Goal: Communication & Community: Participate in discussion

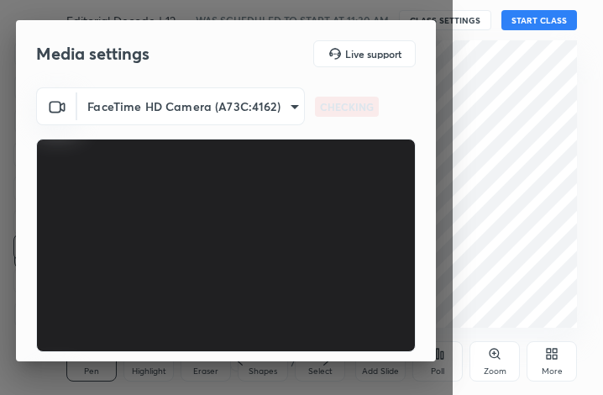
scroll to position [156, 0]
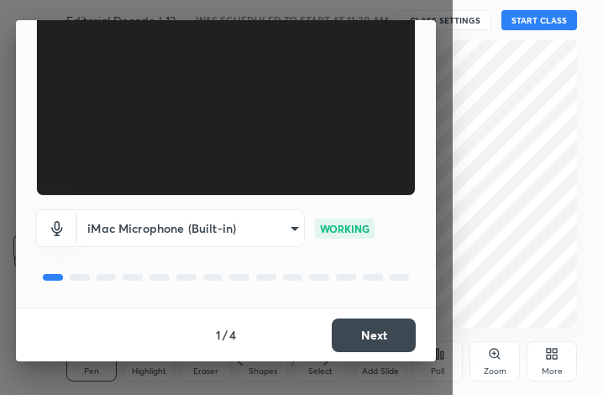
click at [374, 340] on button "Next" at bounding box center [374, 336] width 84 height 34
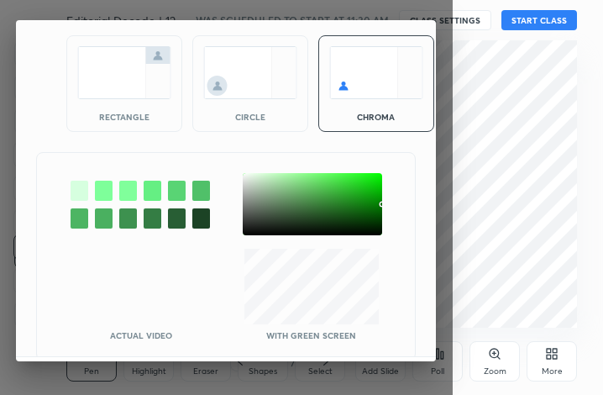
click at [133, 77] on img at bounding box center [124, 72] width 94 height 53
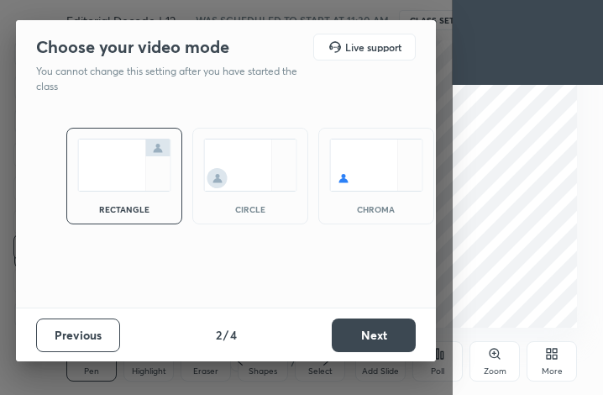
scroll to position [0, 0]
click at [372, 344] on button "Next" at bounding box center [374, 336] width 84 height 34
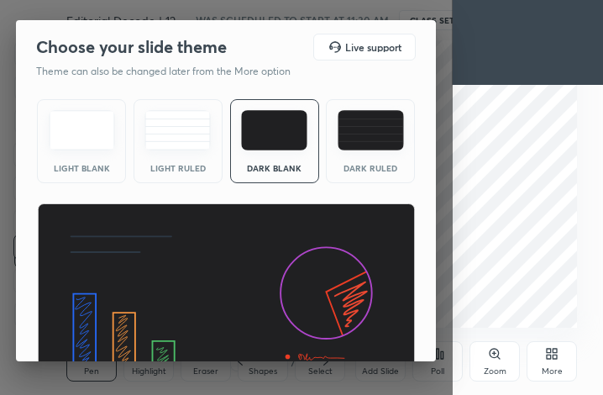
scroll to position [109, 0]
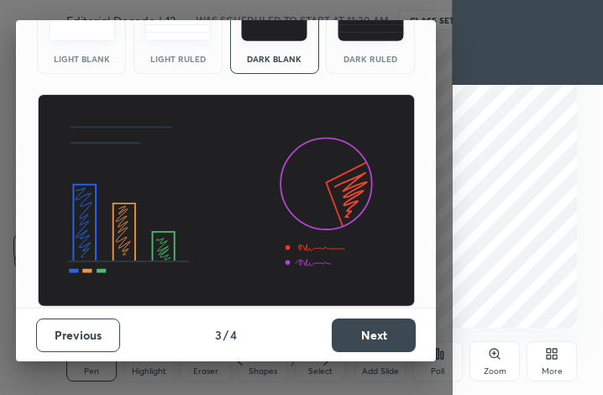
click at [377, 336] on button "Next" at bounding box center [374, 336] width 84 height 34
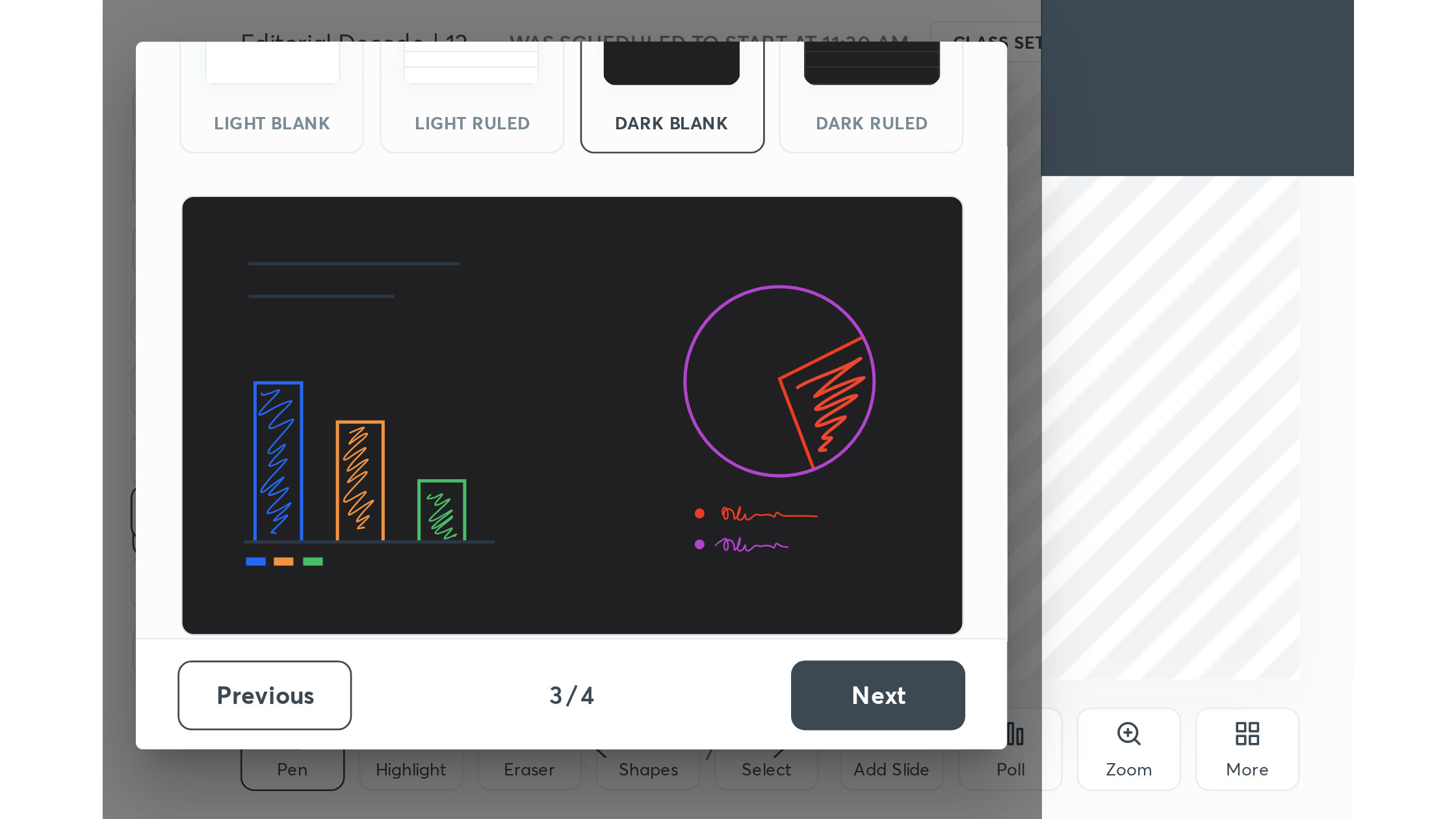
scroll to position [0, 0]
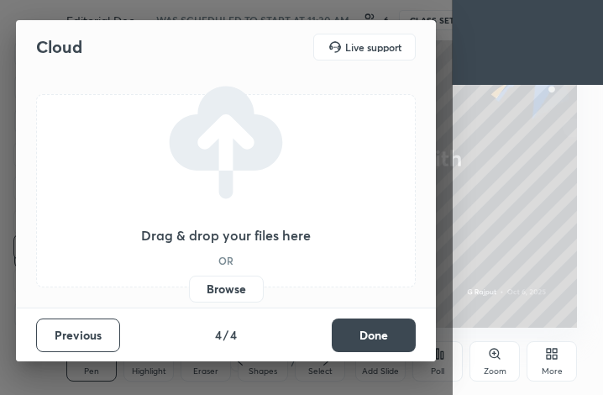
click at [235, 289] on label "Browse" at bounding box center [226, 289] width 75 height 27
click at [189, 289] on input "Browse" at bounding box center [189, 289] width 0 height 27
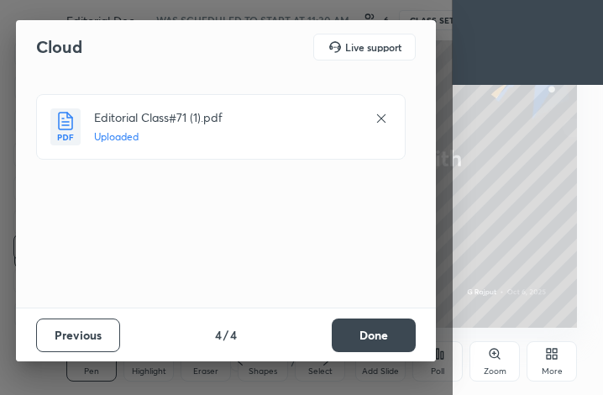
click at [370, 324] on button "Done" at bounding box center [374, 336] width 84 height 34
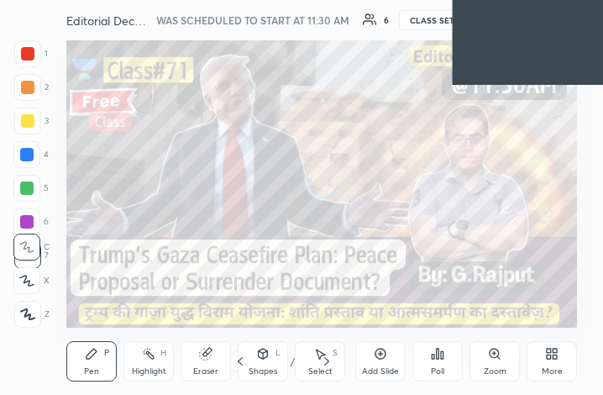
click at [557, 362] on div "More" at bounding box center [552, 361] width 50 height 40
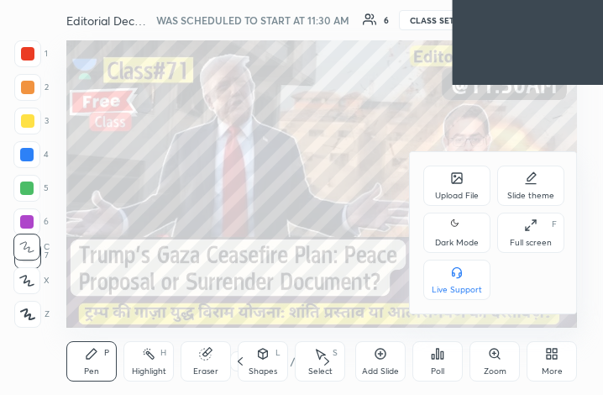
click at [531, 225] on icon at bounding box center [530, 225] width 13 height 13
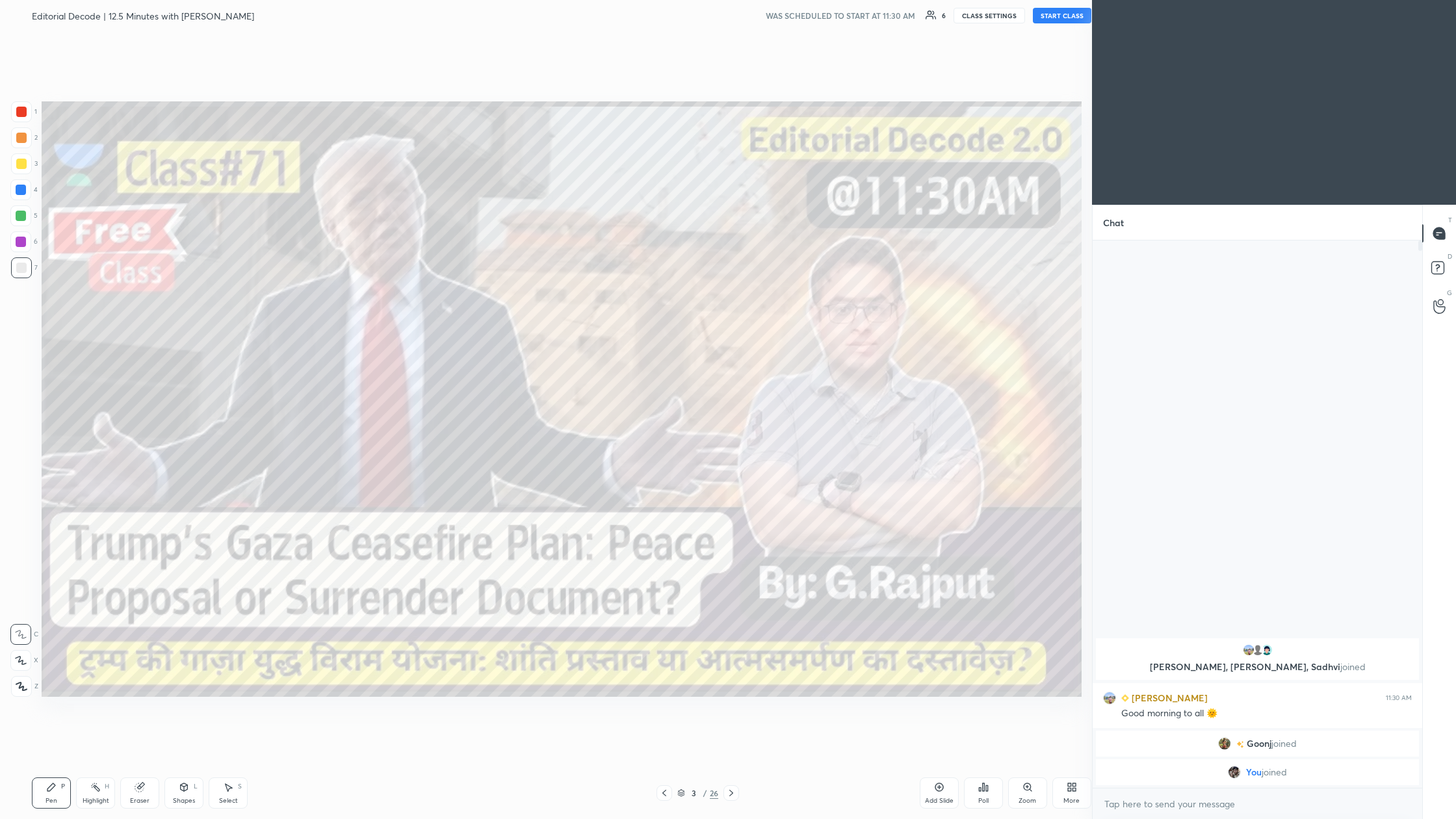
scroll to position [64268, 63952]
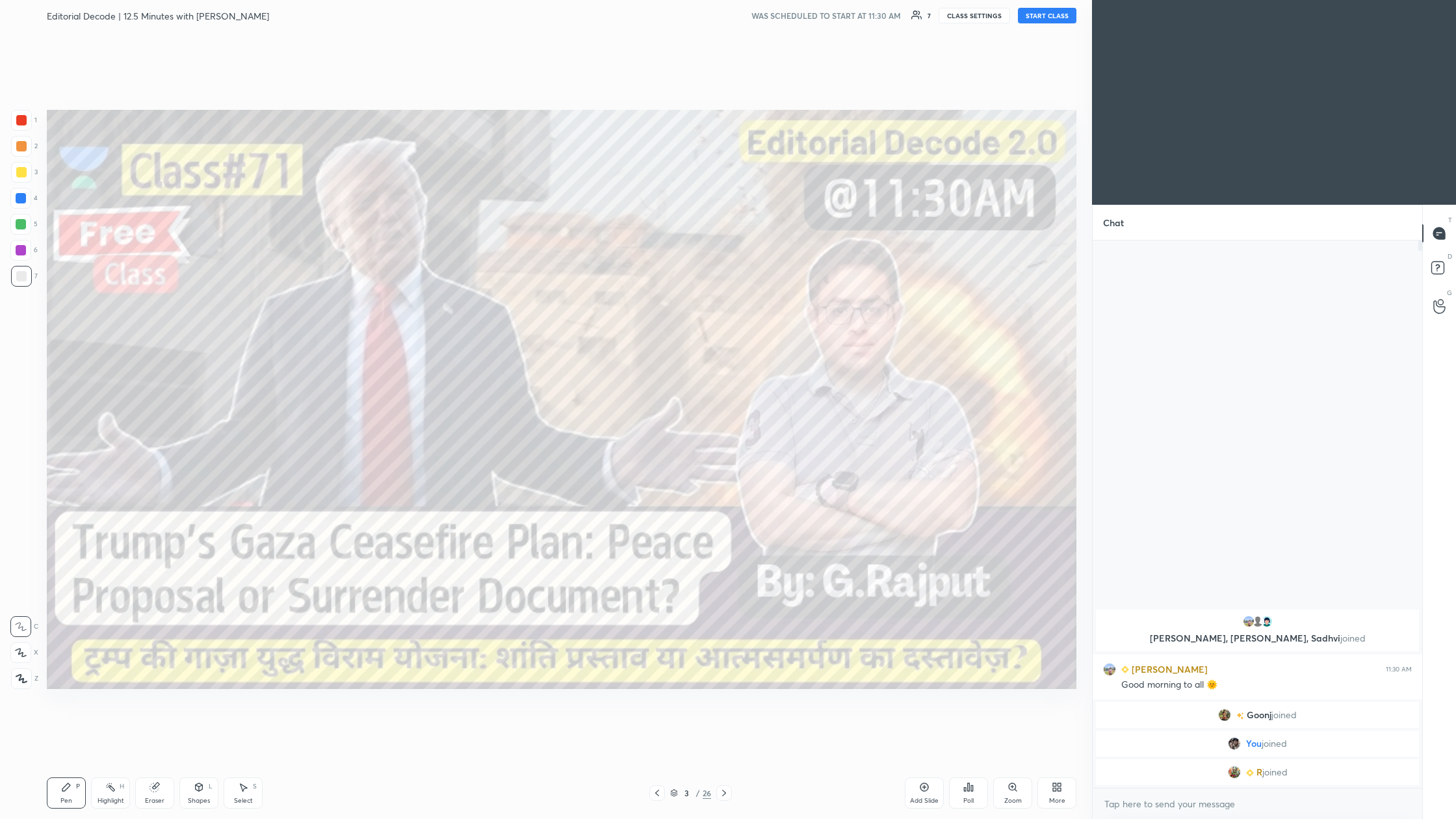
click at [466, 19] on button "START CLASS" at bounding box center [1047, 15] width 59 height 15
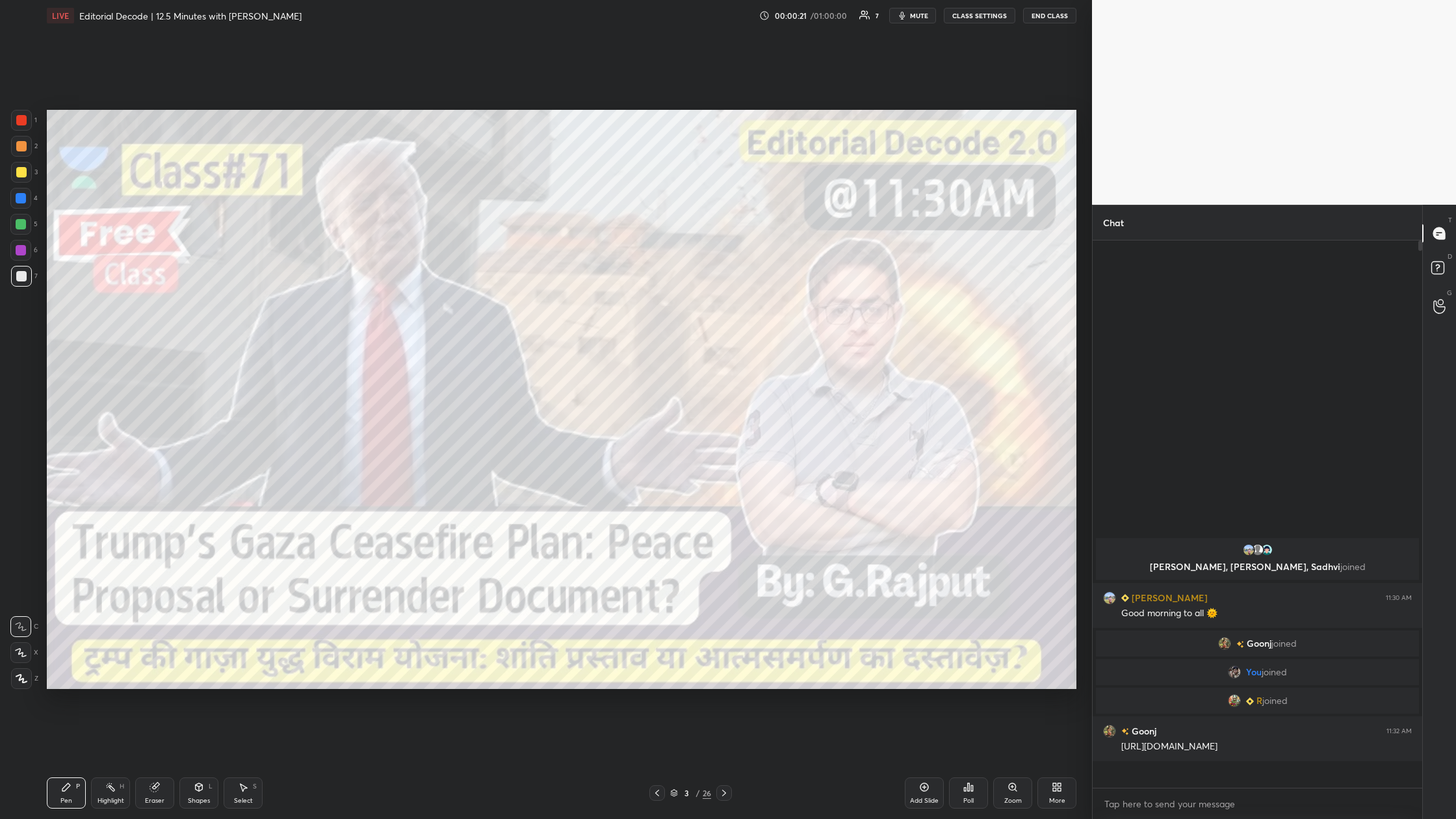
scroll to position [544, 326]
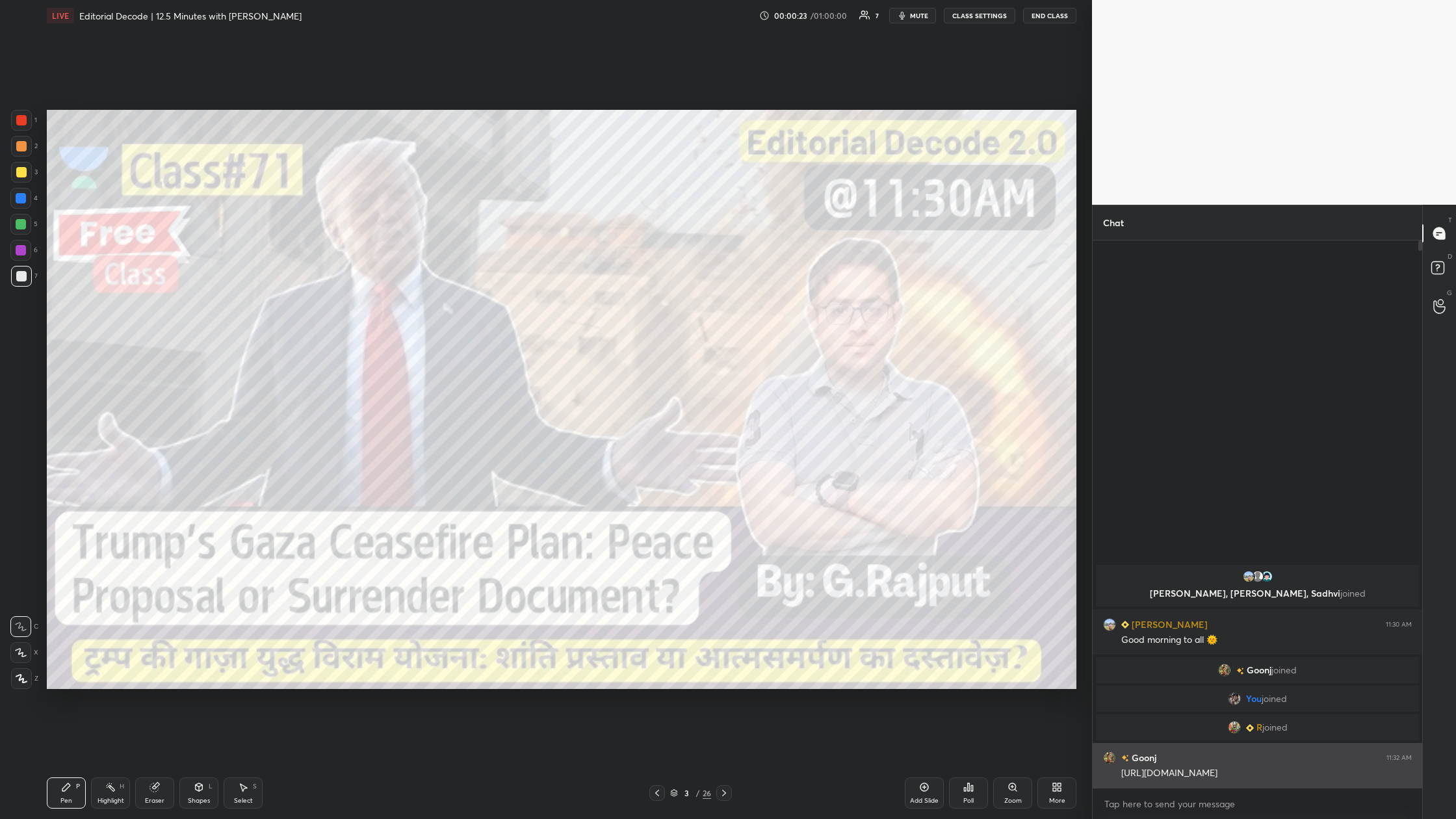
drag, startPoint x: 1215, startPoint y: 770, endPoint x: 1123, endPoint y: 774, distance: 92.1
click at [466, 305] on div "[URL][DOMAIN_NAME]" at bounding box center [1267, 773] width 291 height 13
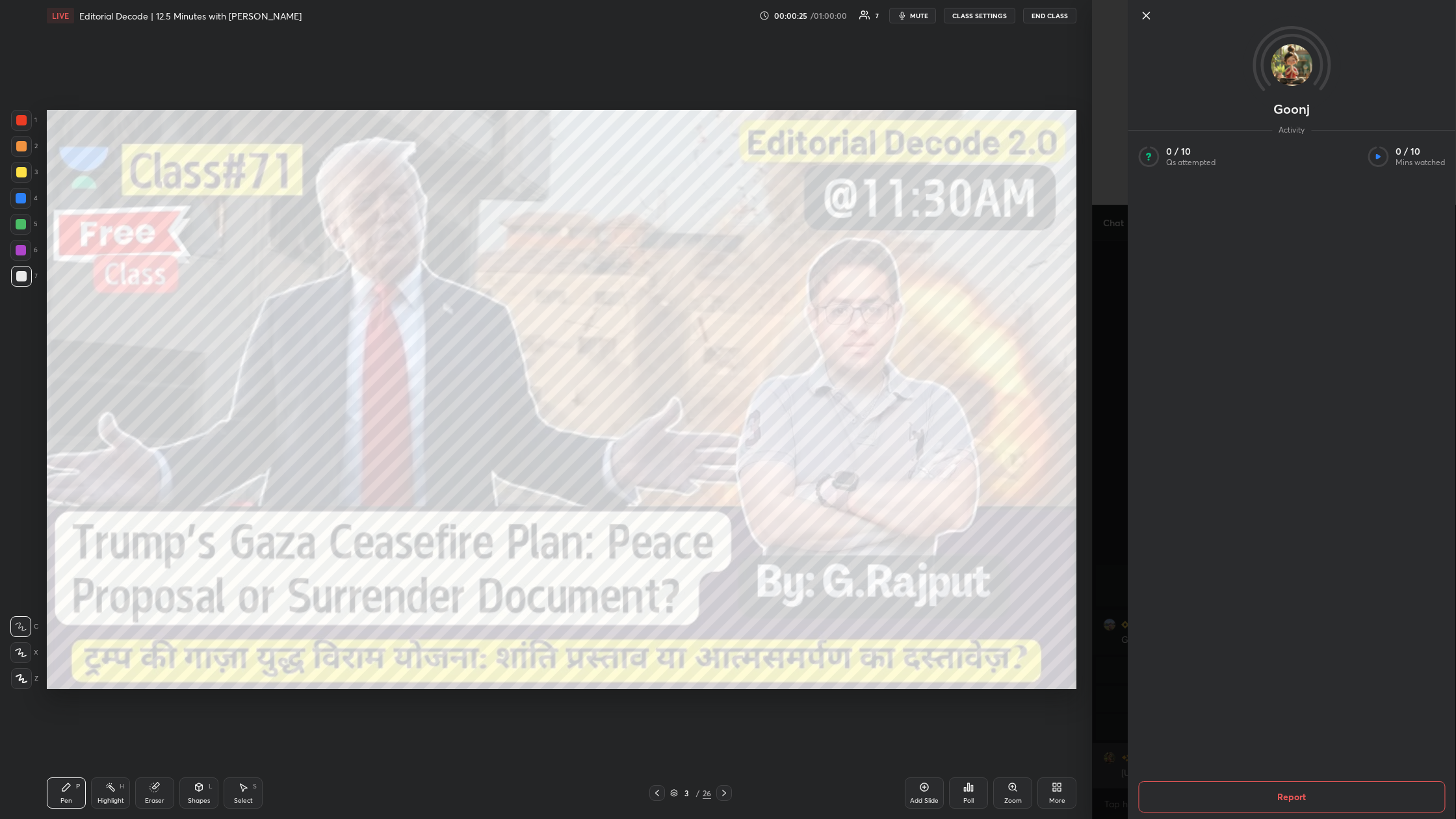
copy div "[URL][DOMAIN_NAME]"
click at [466, 305] on div "Goonj Activity 0 / 10 Qs attempted 0 / 10 Mins watched Report" at bounding box center [1274, 409] width 364 height 819
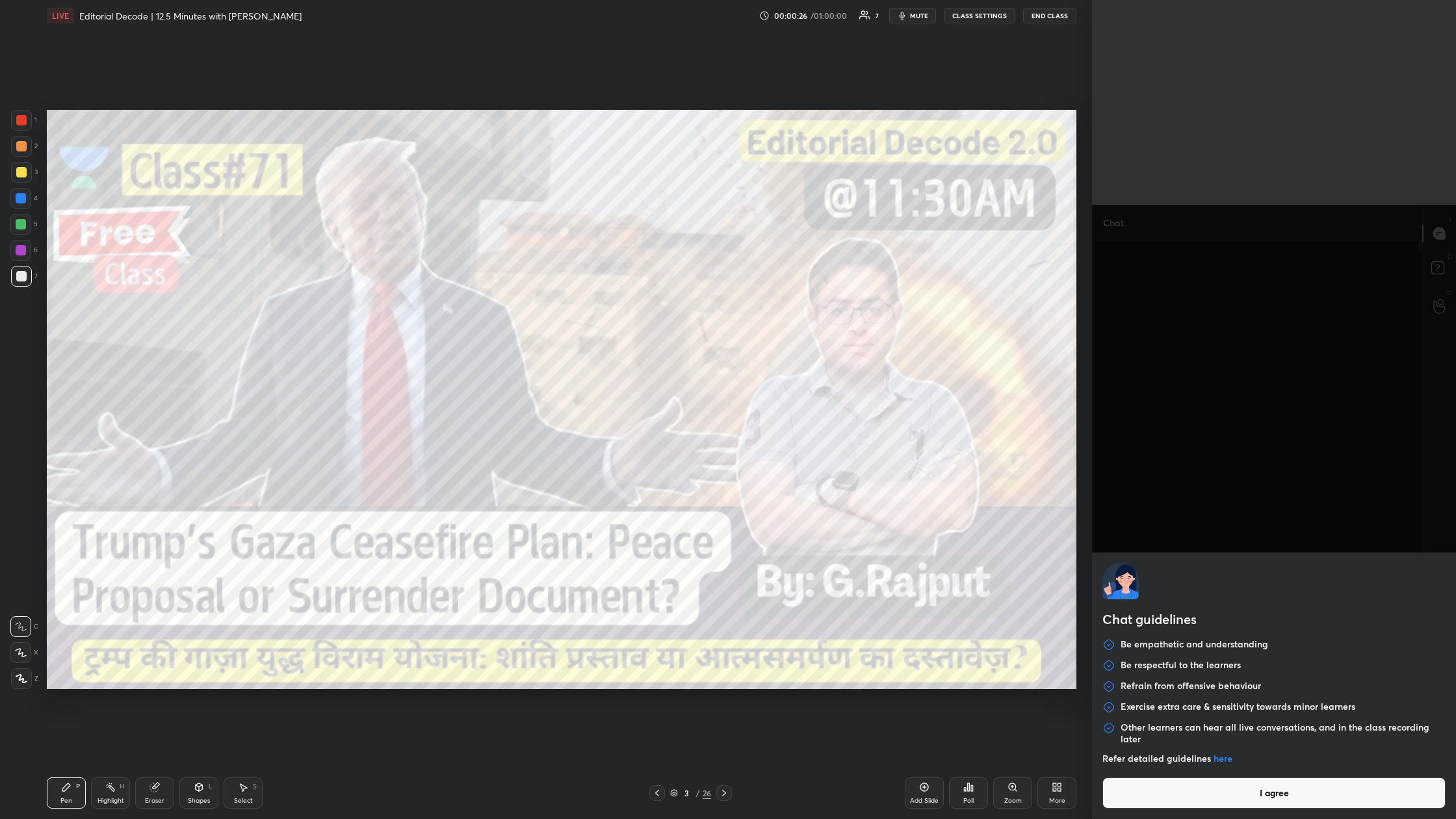
click at [466, 305] on body "1 2 3 4 5 6 7 C X Z C X Z E E Erase all H H LIVE Editorial Decode | 12.5 Minute…" at bounding box center [728, 409] width 1456 height 819
click at [466, 305] on button "I agree" at bounding box center [1274, 793] width 343 height 31
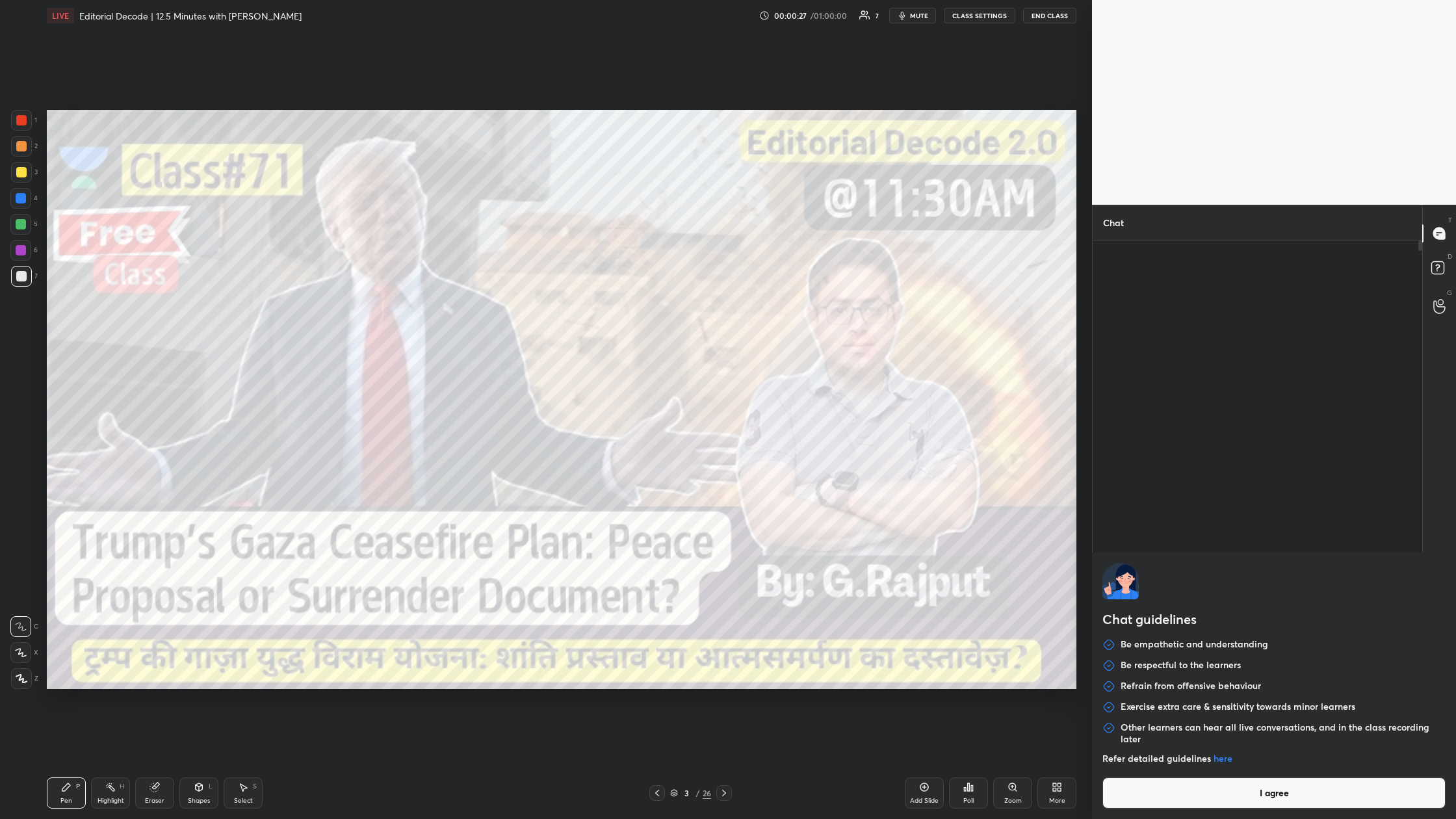
type textarea "x"
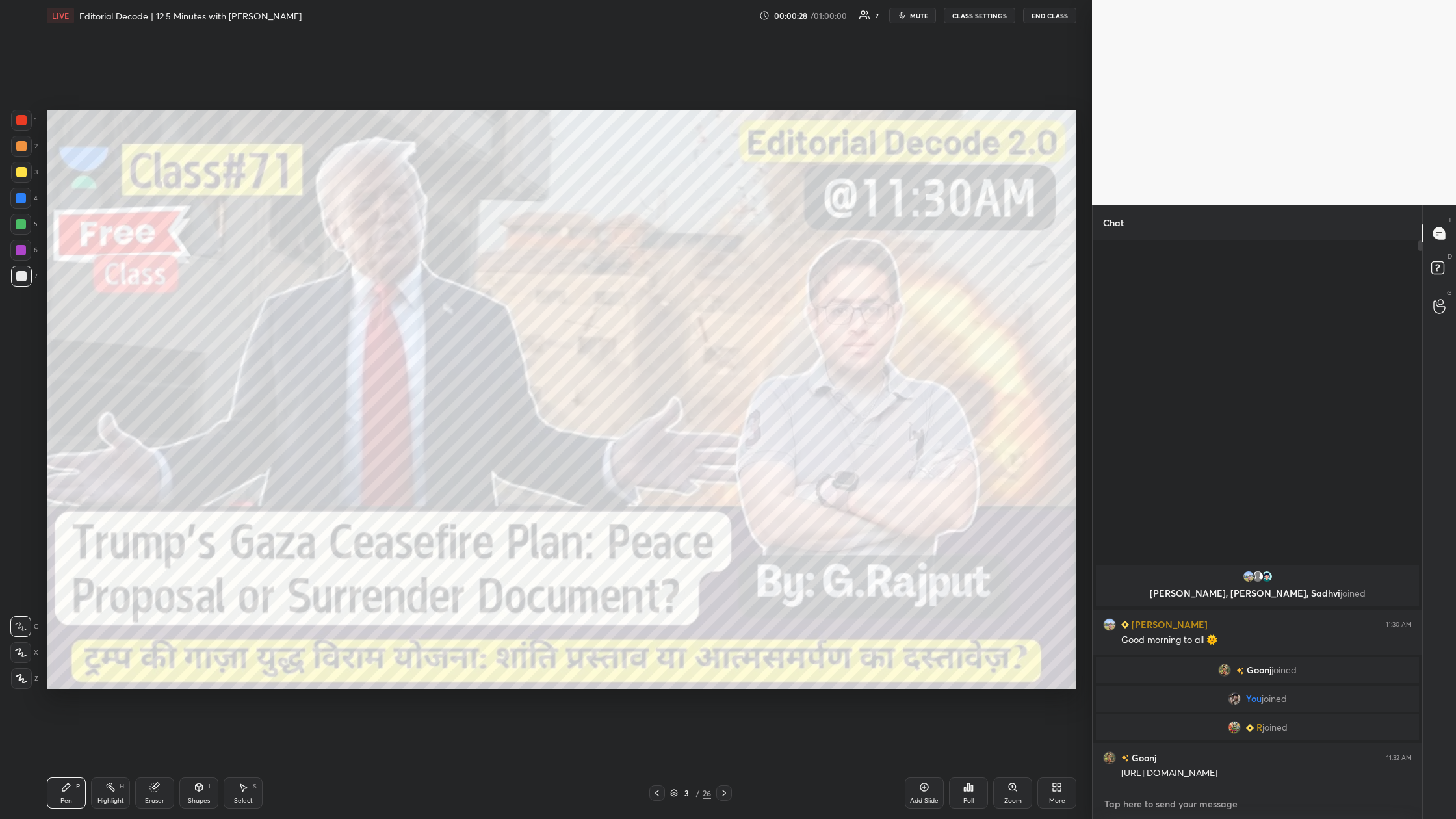
paste textarea "[URL][DOMAIN_NAME]"
type textarea "[URL][DOMAIN_NAME]"
type textarea "x"
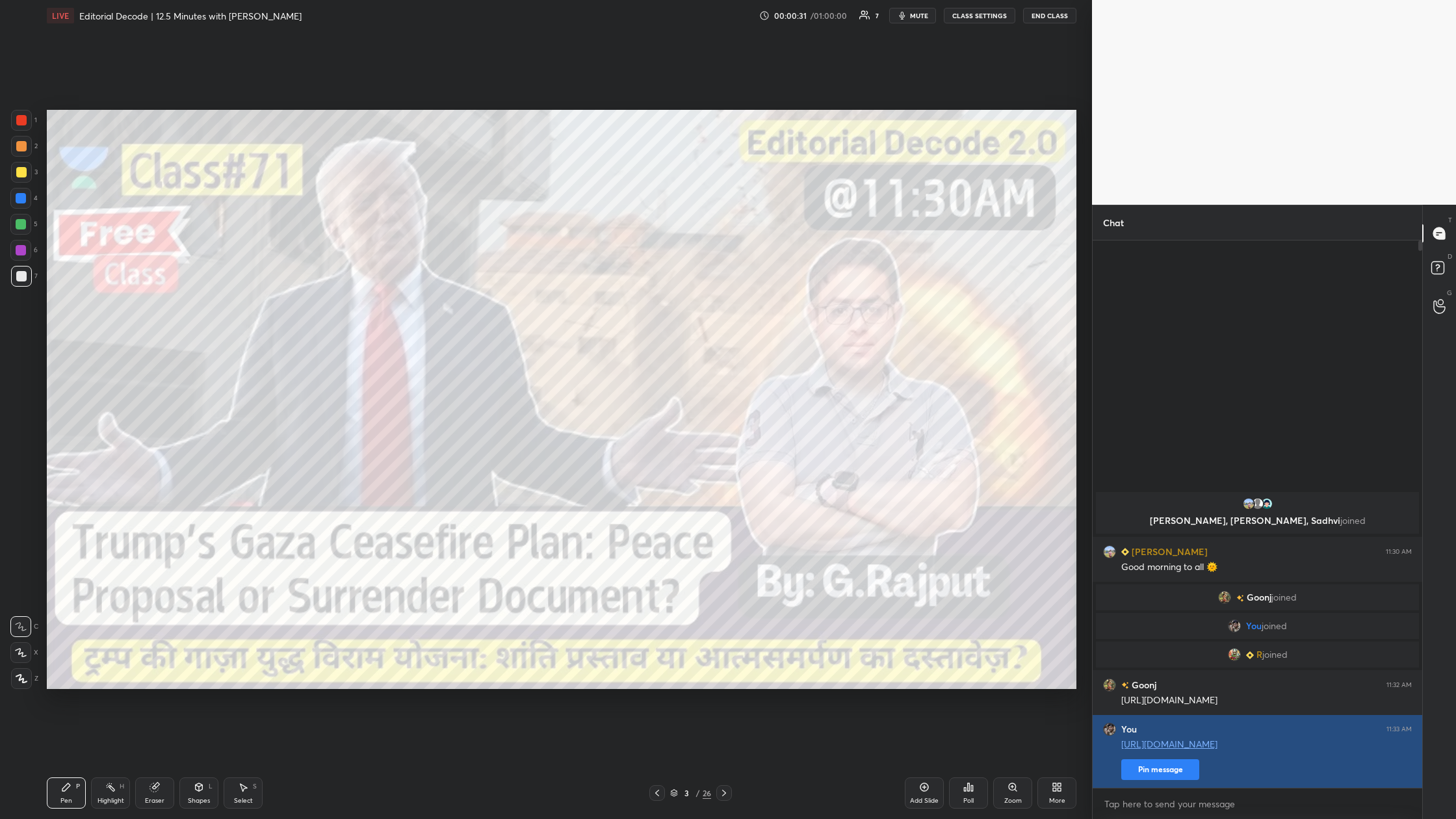
type textarea "x"
click at [466, 305] on button "Pin message" at bounding box center [1160, 770] width 78 height 21
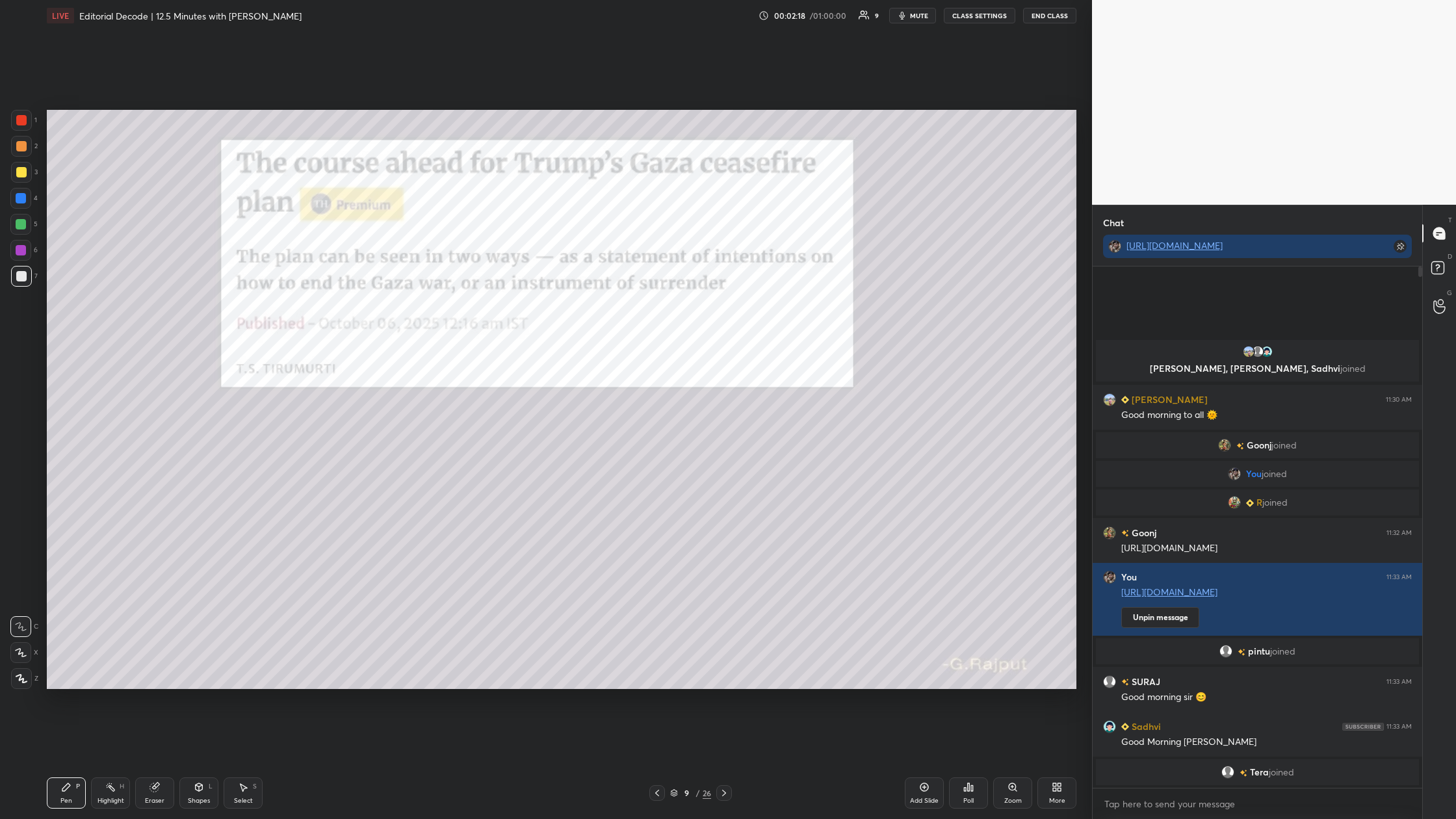
click at [466, 305] on div "9 / 26" at bounding box center [690, 793] width 41 height 12
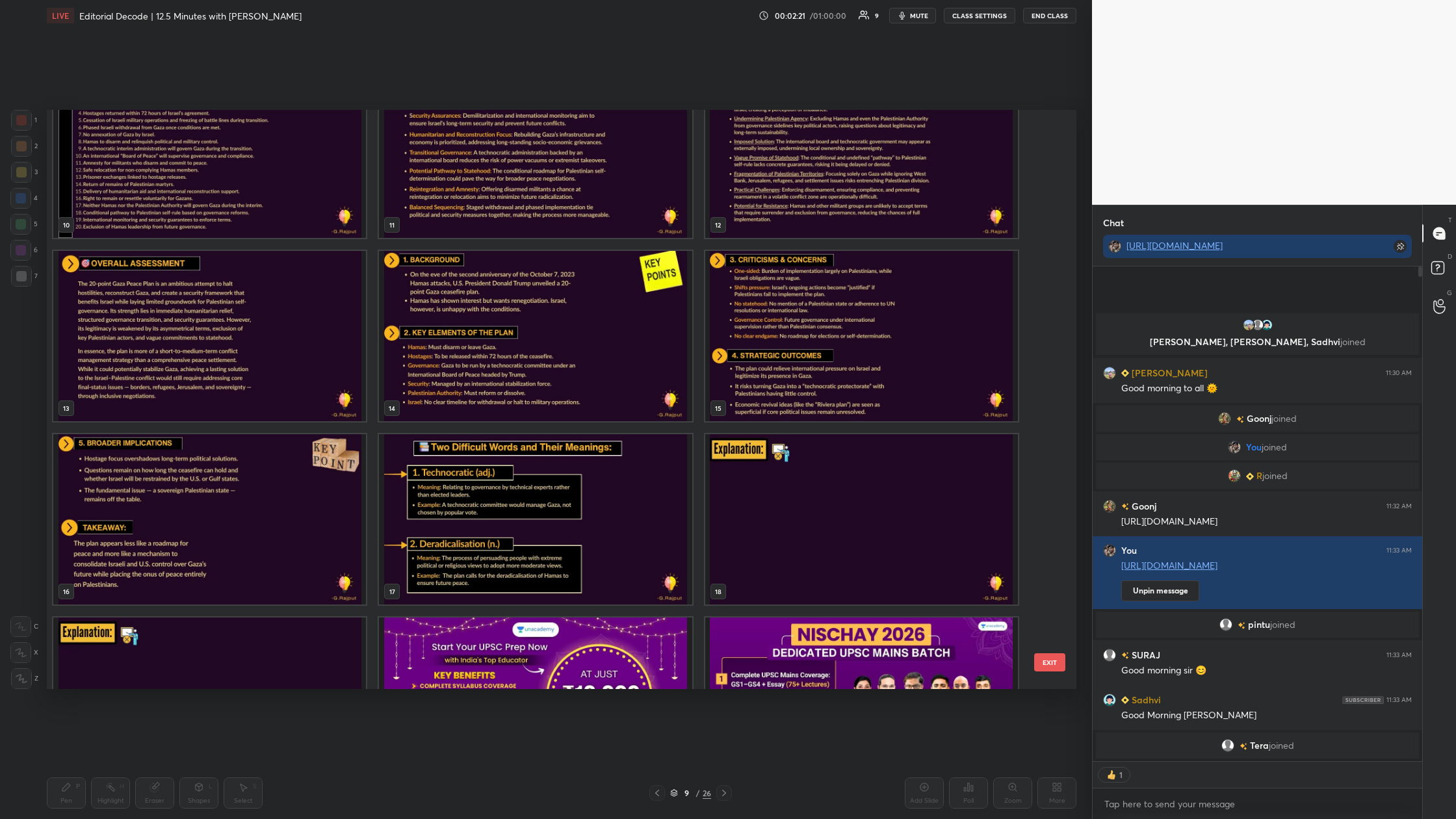
scroll to position [598, 0]
click at [466, 305] on img "grid" at bounding box center [535, 336] width 312 height 170
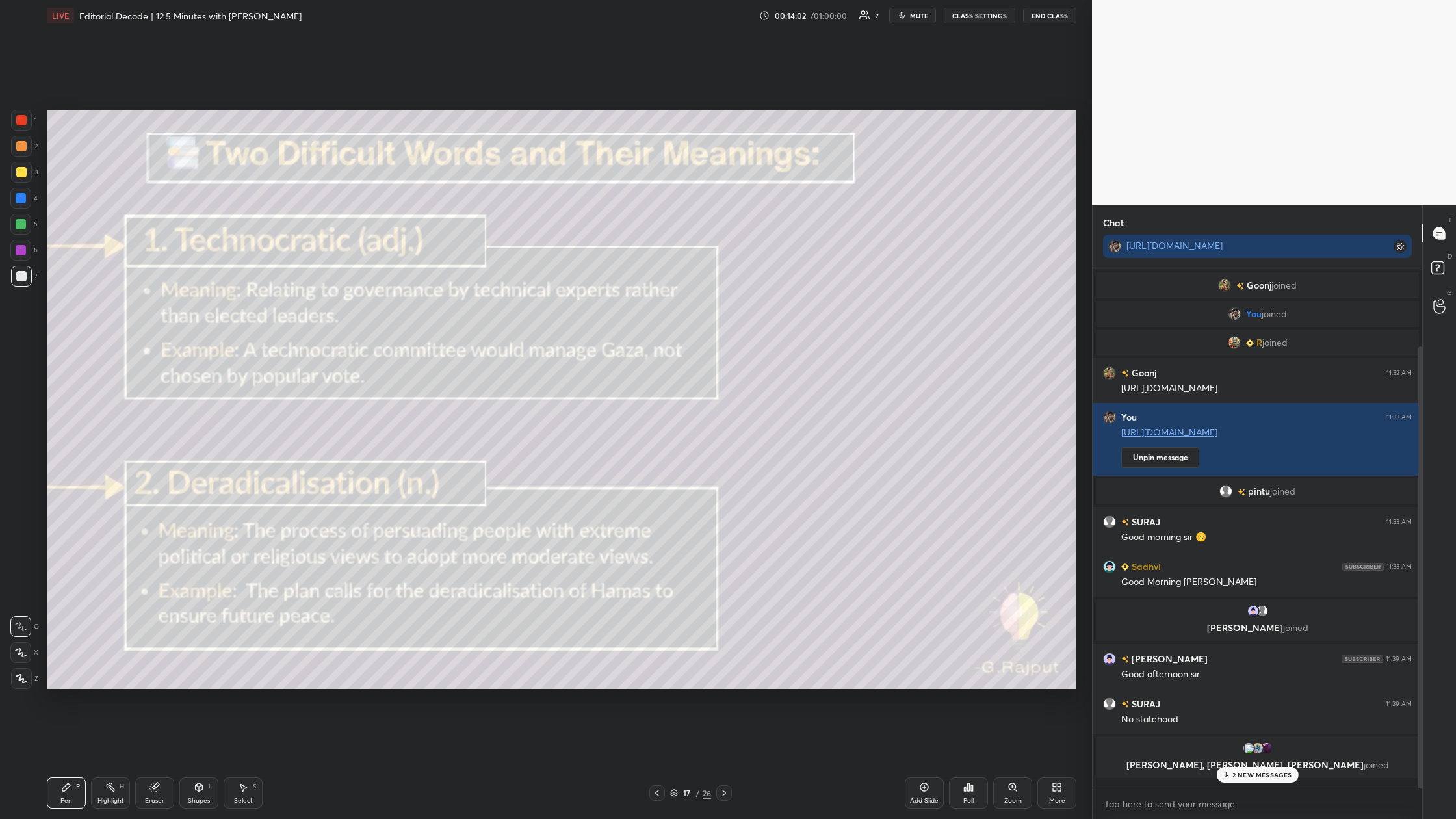
scroll to position [83, 0]
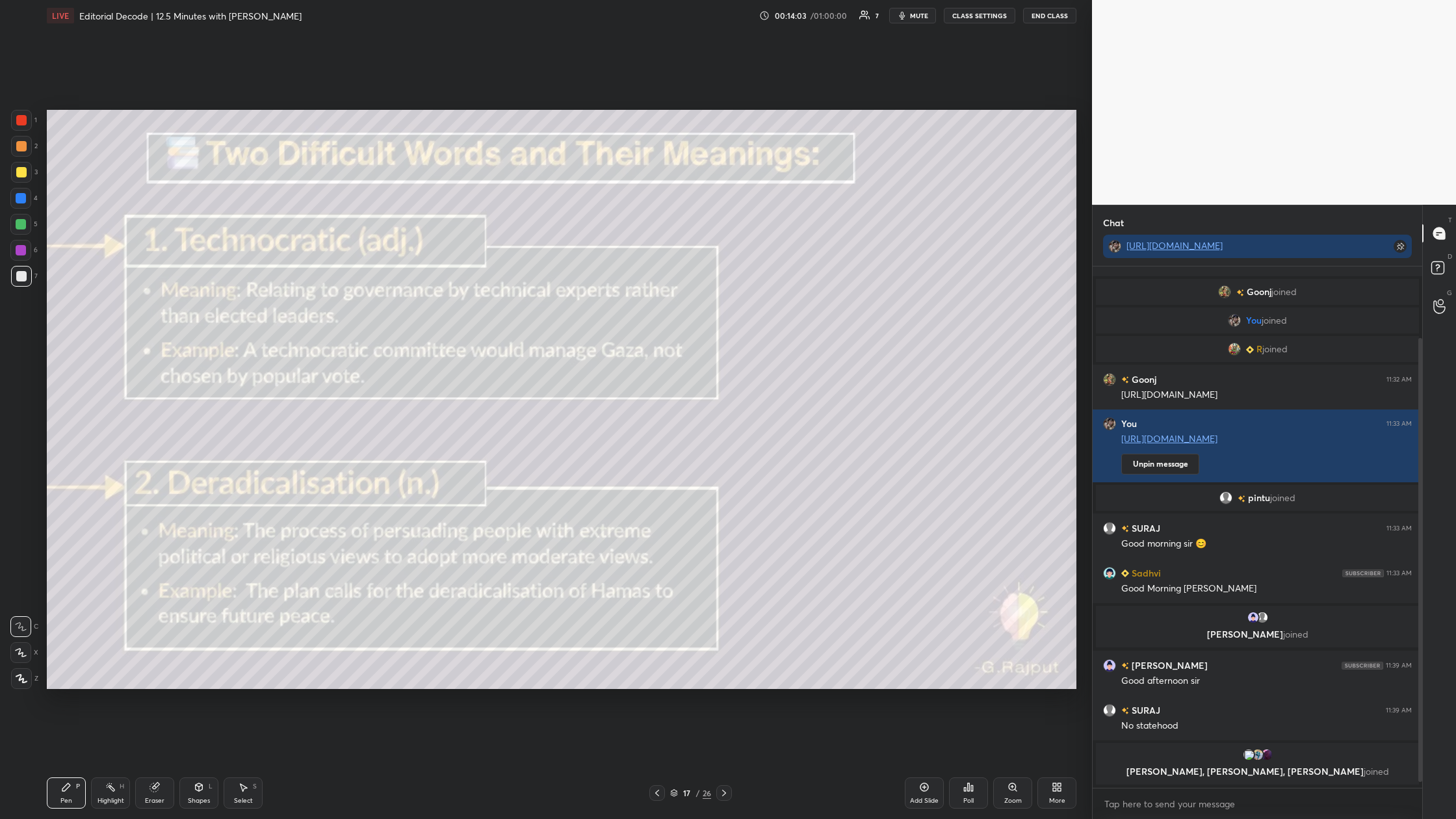
click at [466, 14] on button "End Class" at bounding box center [1049, 15] width 53 height 15
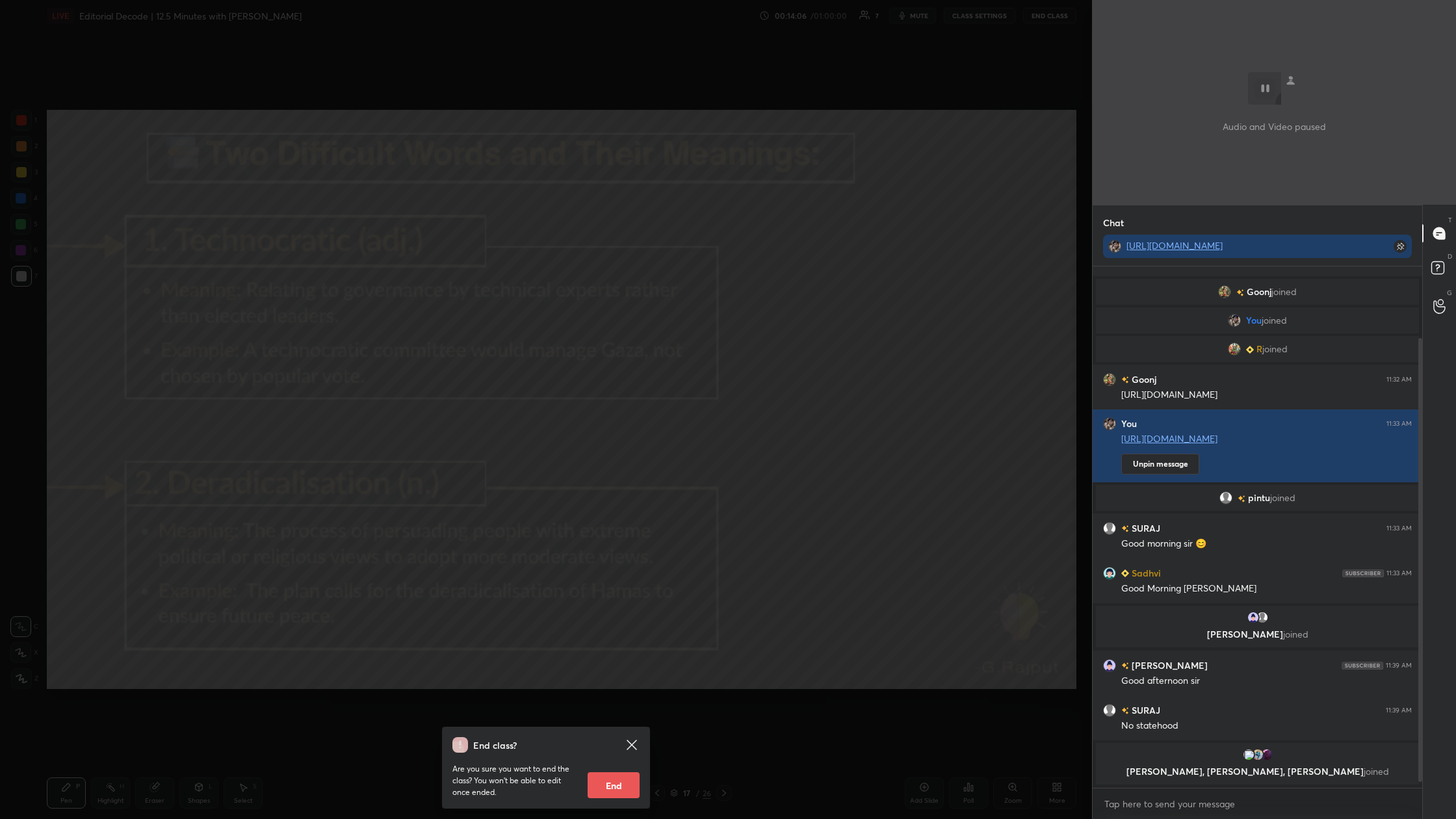
click at [466, 305] on button "End" at bounding box center [613, 786] width 52 height 26
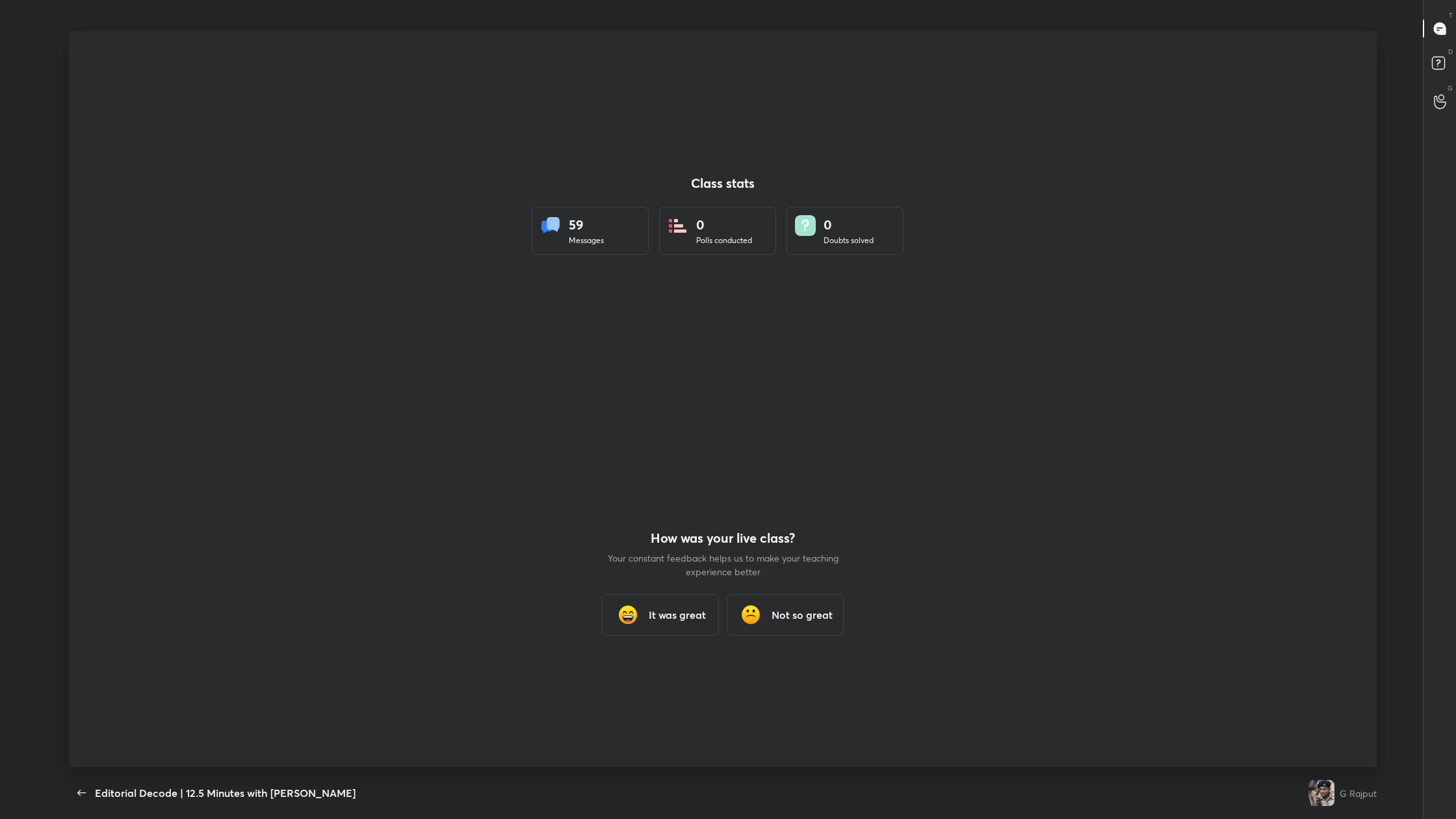
scroll to position [0, 0]
click at [466, 305] on div "It was great" at bounding box center [660, 615] width 117 height 42
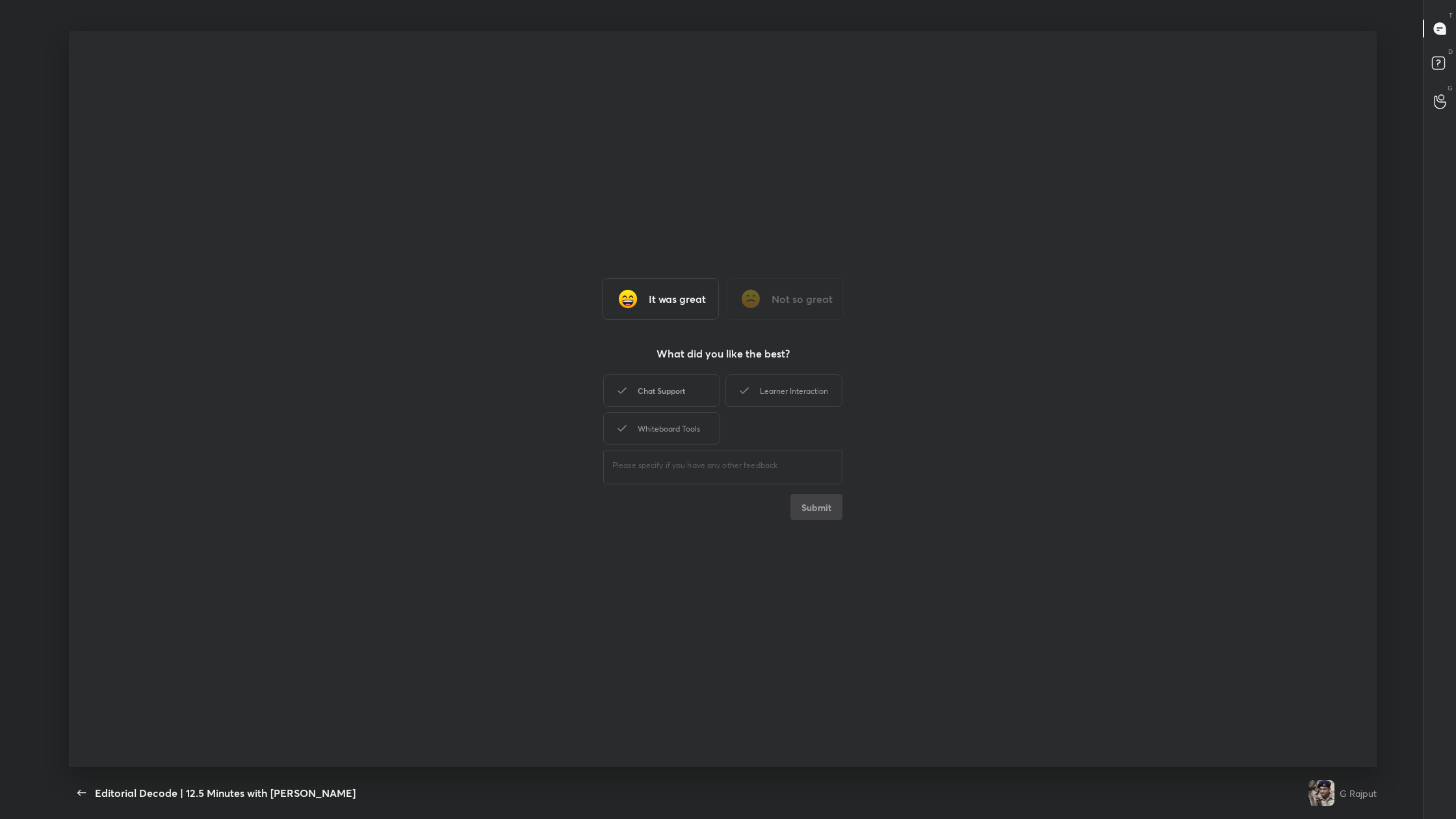
click at [466, 305] on div "Chat Support" at bounding box center [661, 391] width 117 height 32
click at [466, 305] on icon at bounding box center [744, 391] width 15 height 15
click at [466, 305] on div "Whiteboard Tools" at bounding box center [661, 428] width 117 height 32
drag, startPoint x: 695, startPoint y: 431, endPoint x: 740, endPoint y: 450, distance: 48.8
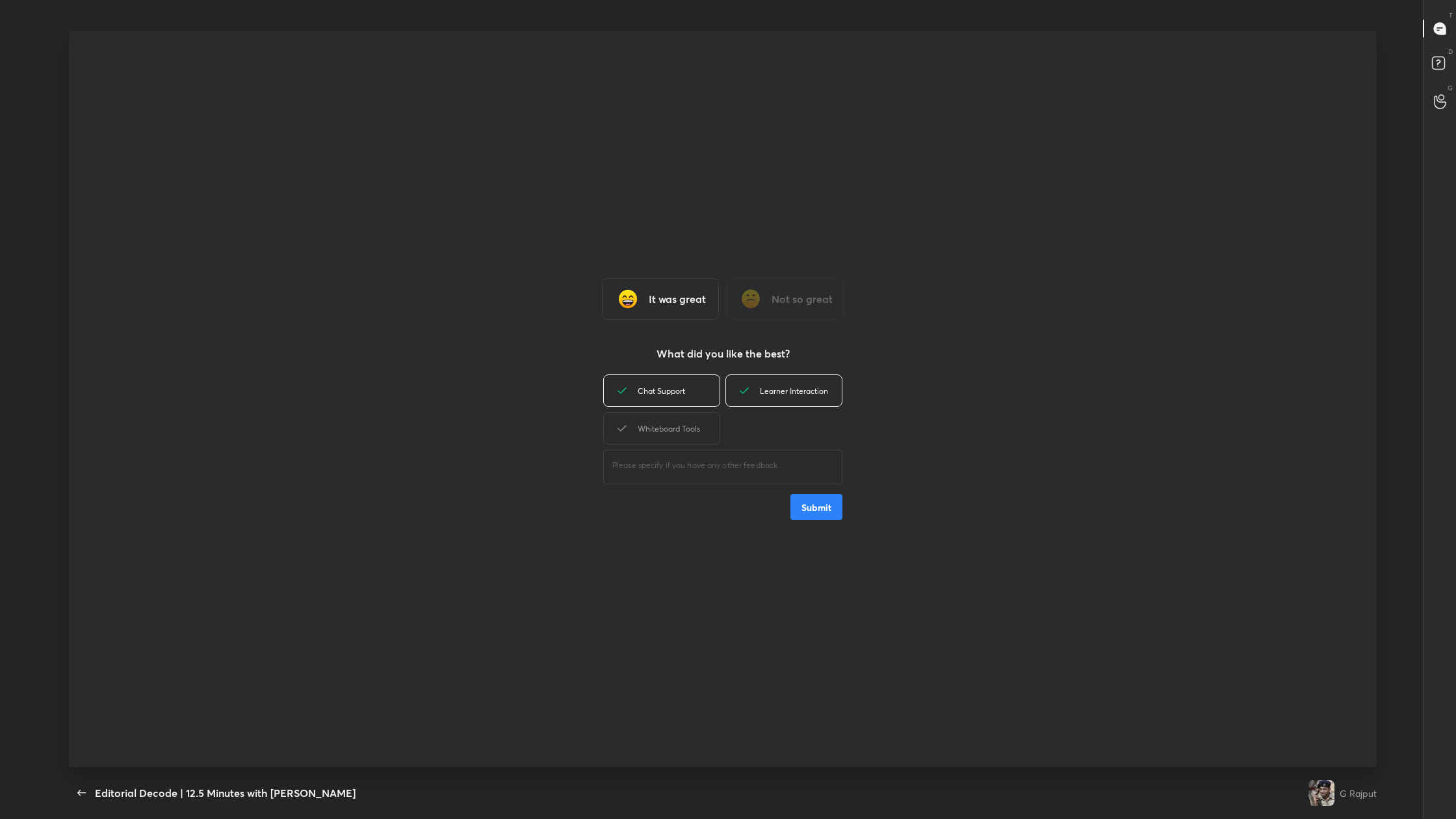
click at [466, 305] on div "Whiteboard Tools" at bounding box center [661, 428] width 117 height 32
click at [466, 305] on button "Submit" at bounding box center [816, 507] width 52 height 26
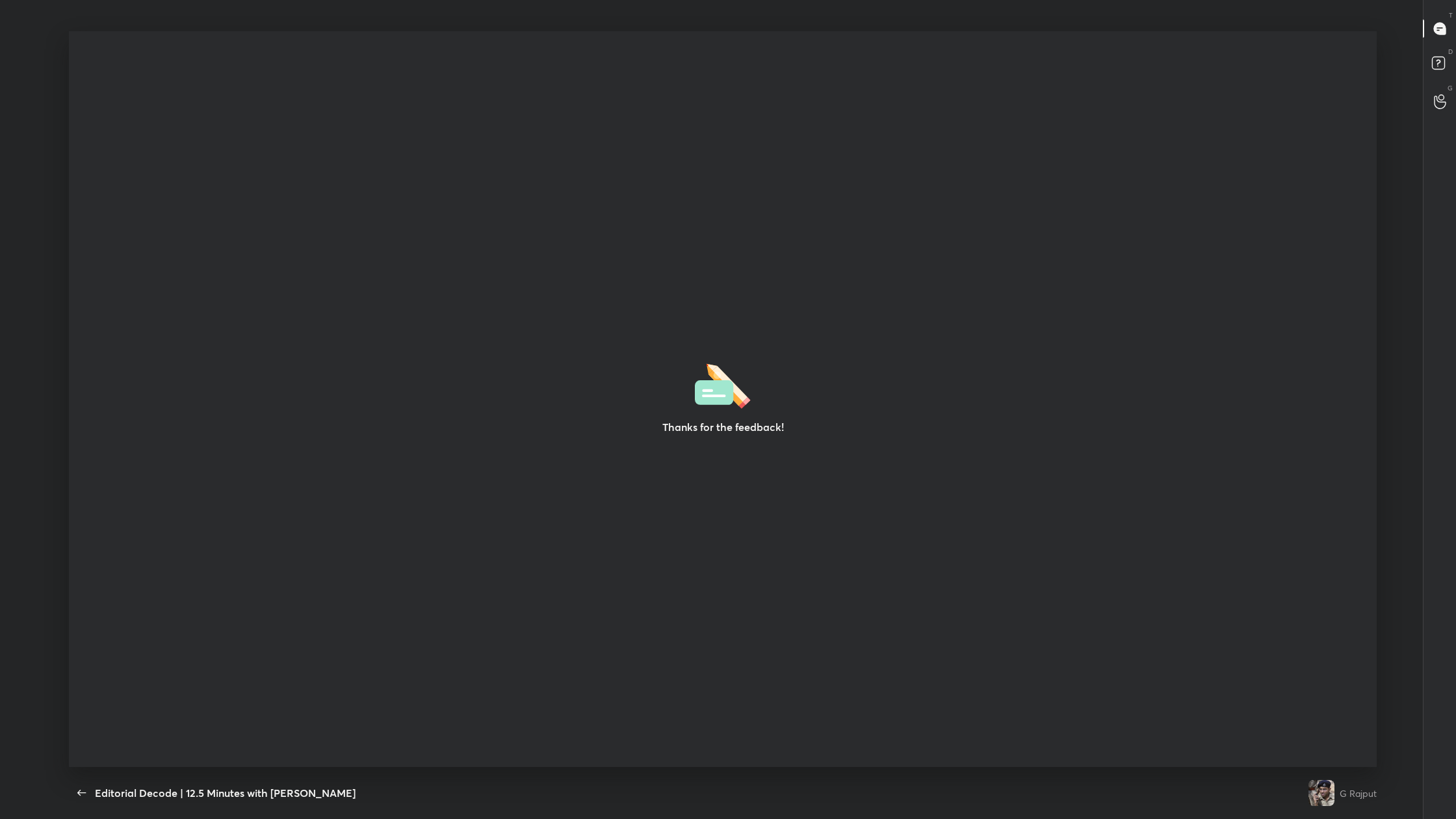
type textarea "x"
